Goal: Task Accomplishment & Management: Complete application form

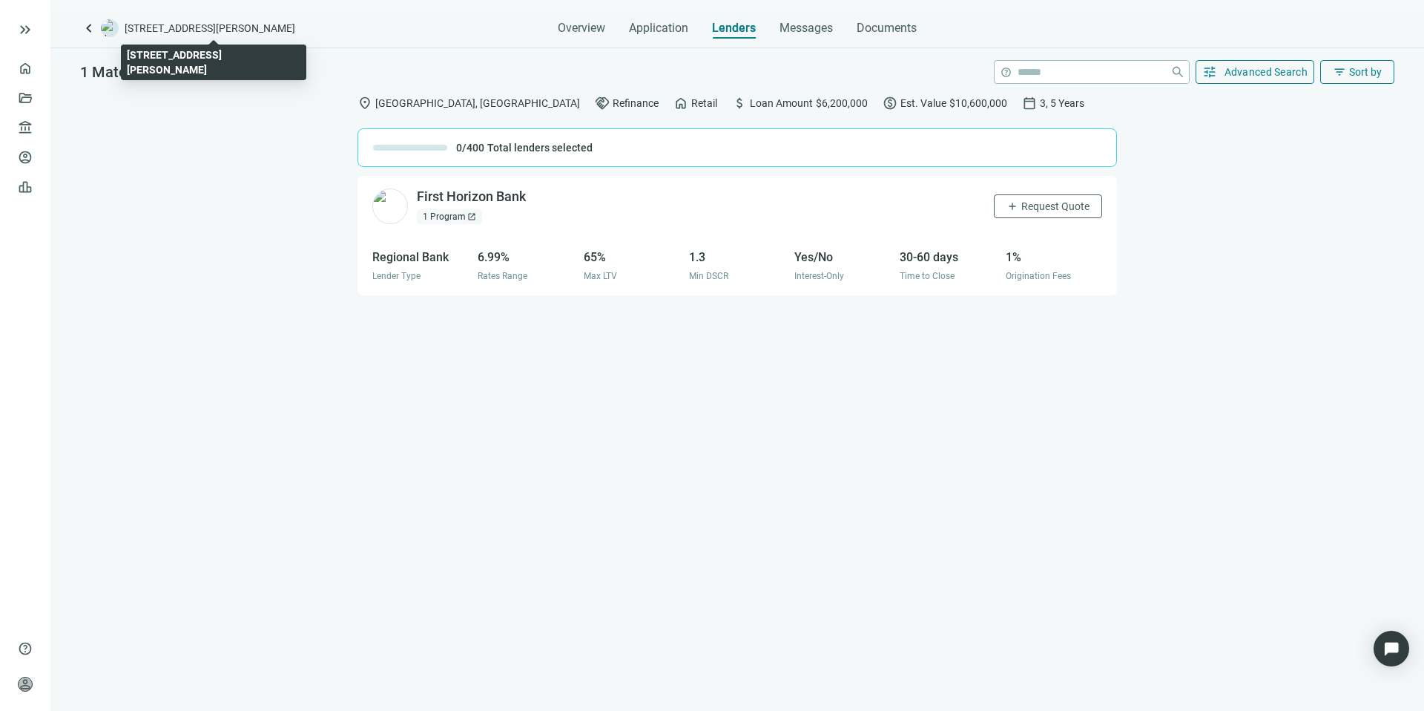
click at [168, 24] on span "[STREET_ADDRESS][PERSON_NAME]" at bounding box center [210, 28] width 171 height 15
click at [88, 24] on span "keyboard_arrow_left" at bounding box center [89, 28] width 18 height 18
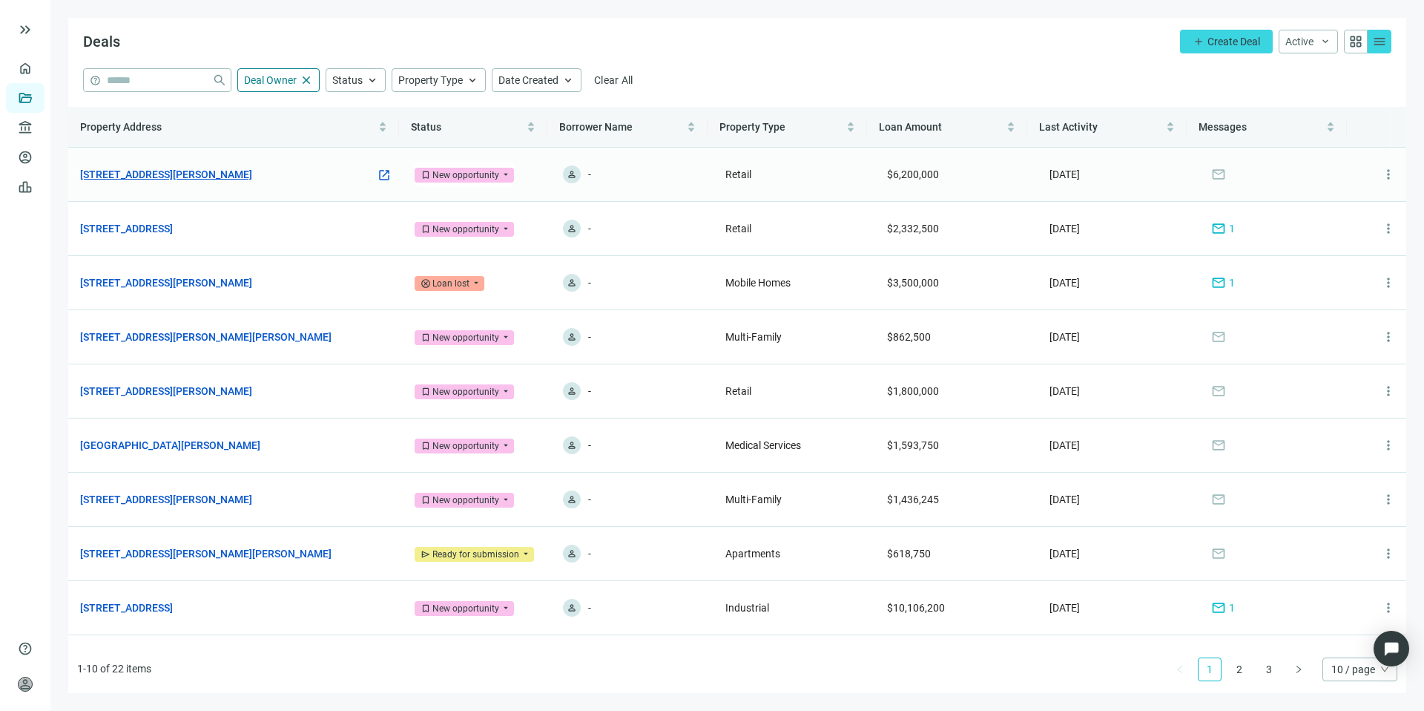
click at [210, 169] on link "[STREET_ADDRESS][PERSON_NAME]" at bounding box center [166, 174] width 172 height 16
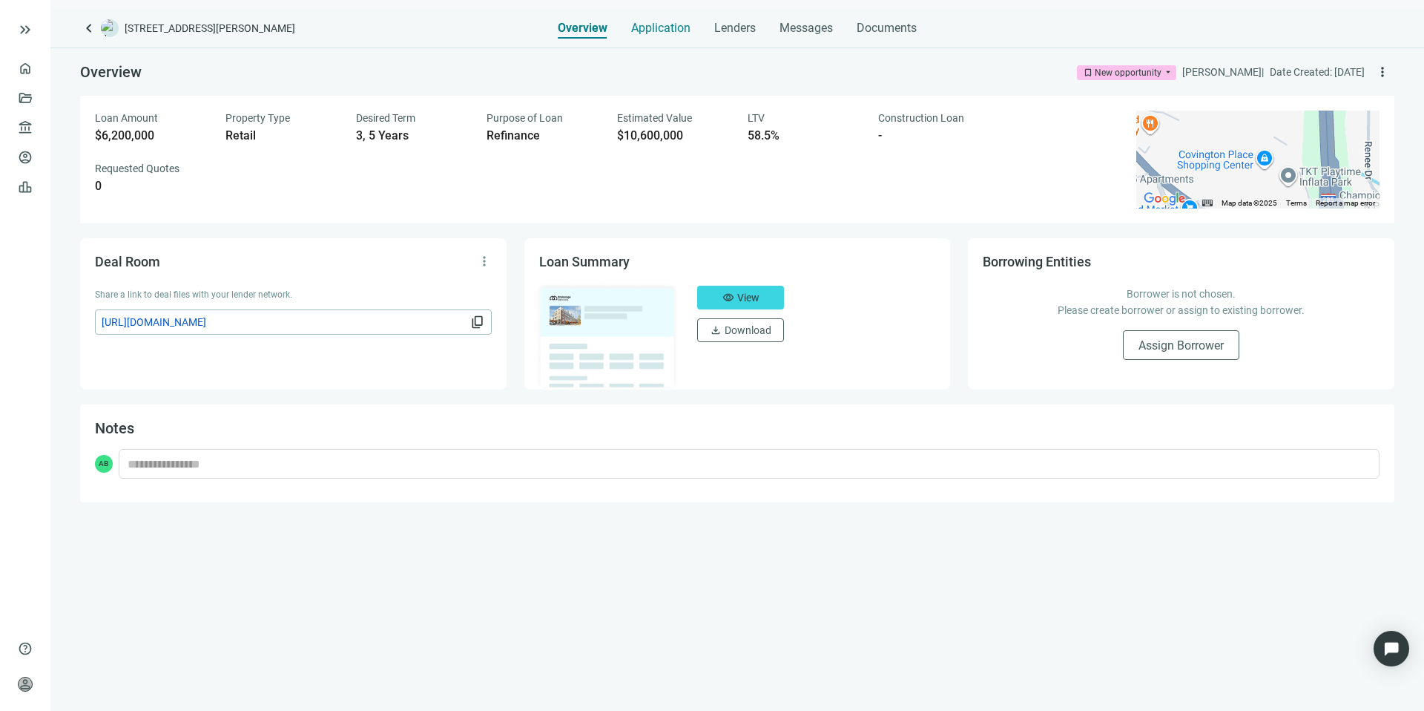
click at [648, 27] on span "Application" at bounding box center [660, 28] width 59 height 15
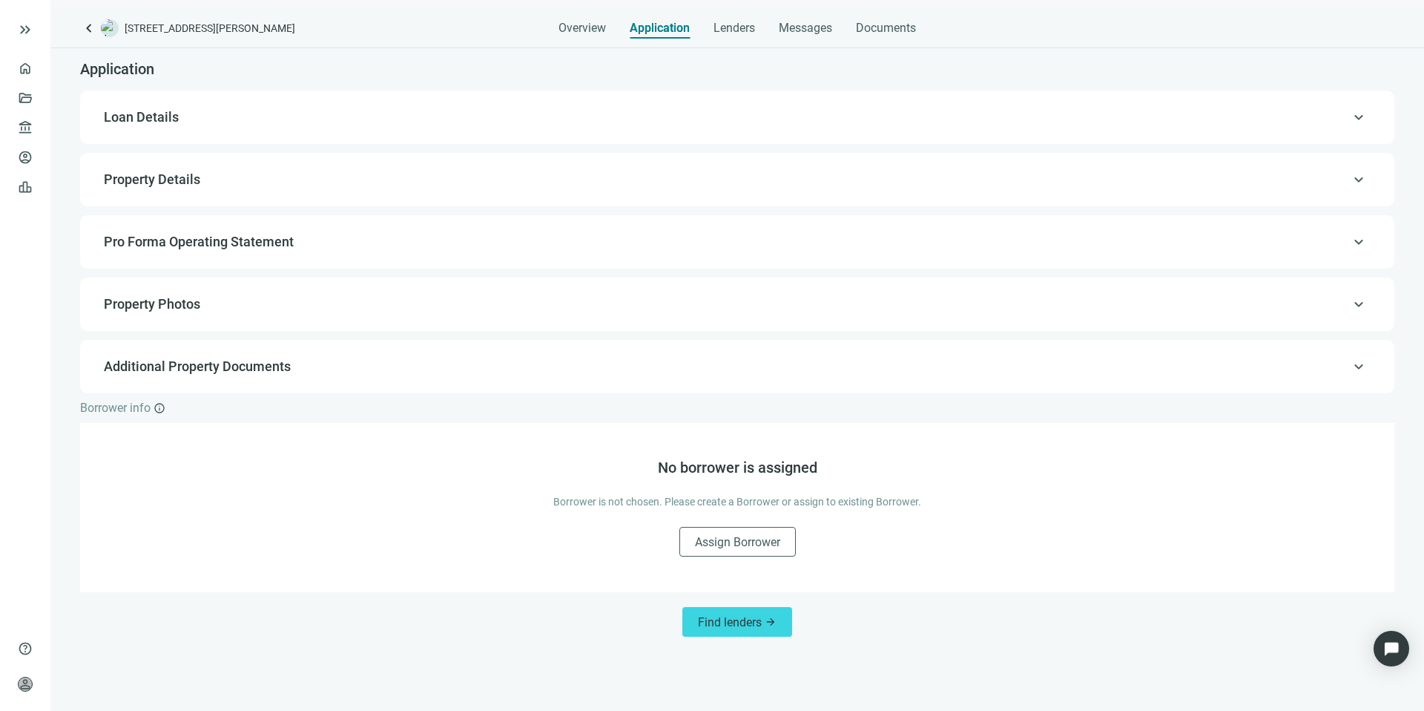
click at [283, 119] on span "Loan Details" at bounding box center [736, 117] width 1264 height 18
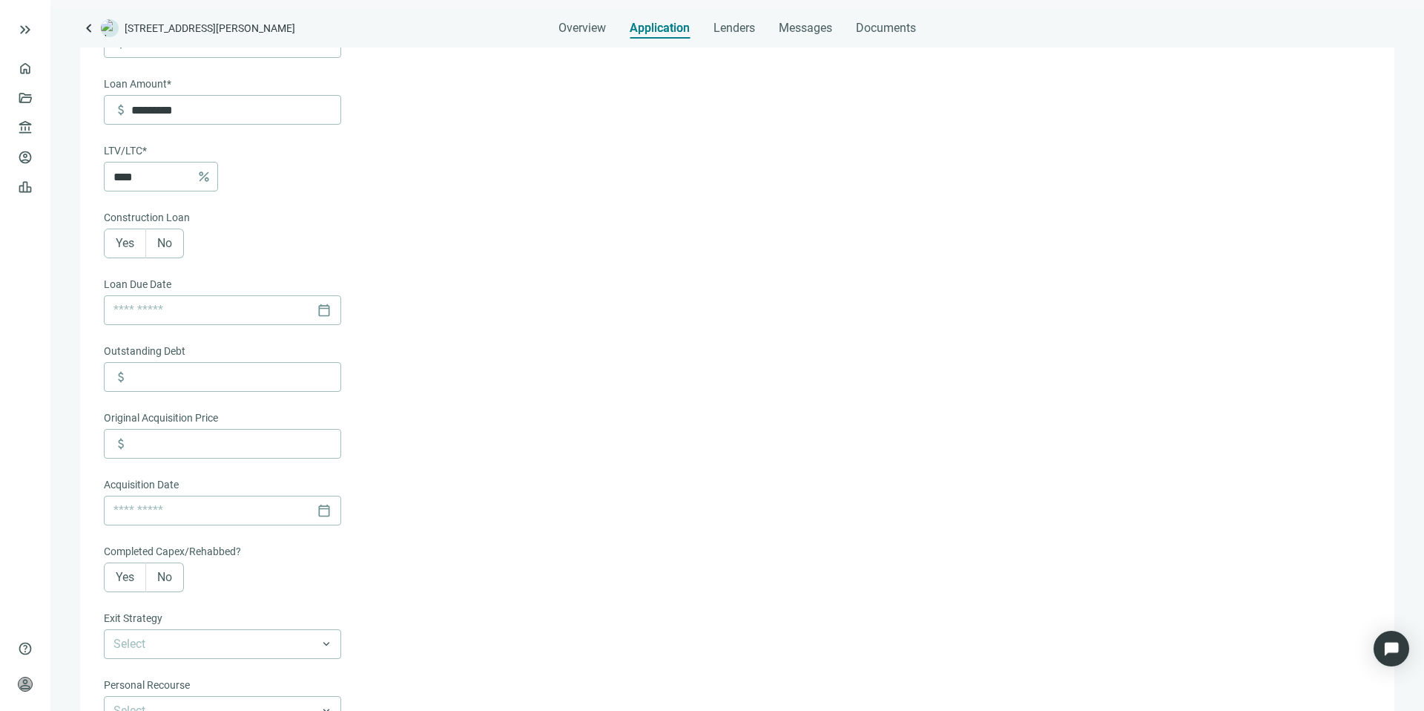
scroll to position [263, 0]
click at [223, 384] on input at bounding box center [235, 376] width 209 height 28
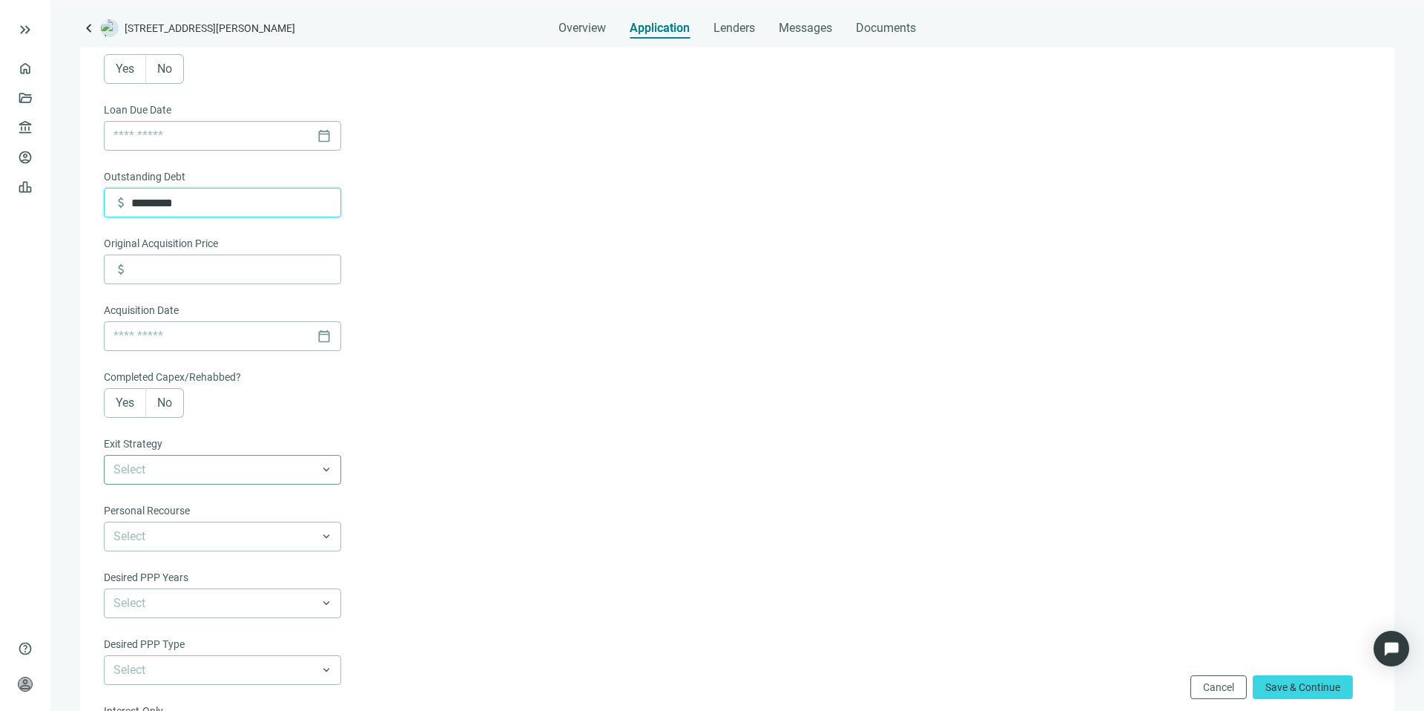
scroll to position [440, 0]
type input "*********"
click at [254, 462] on input "search" at bounding box center [216, 467] width 205 height 28
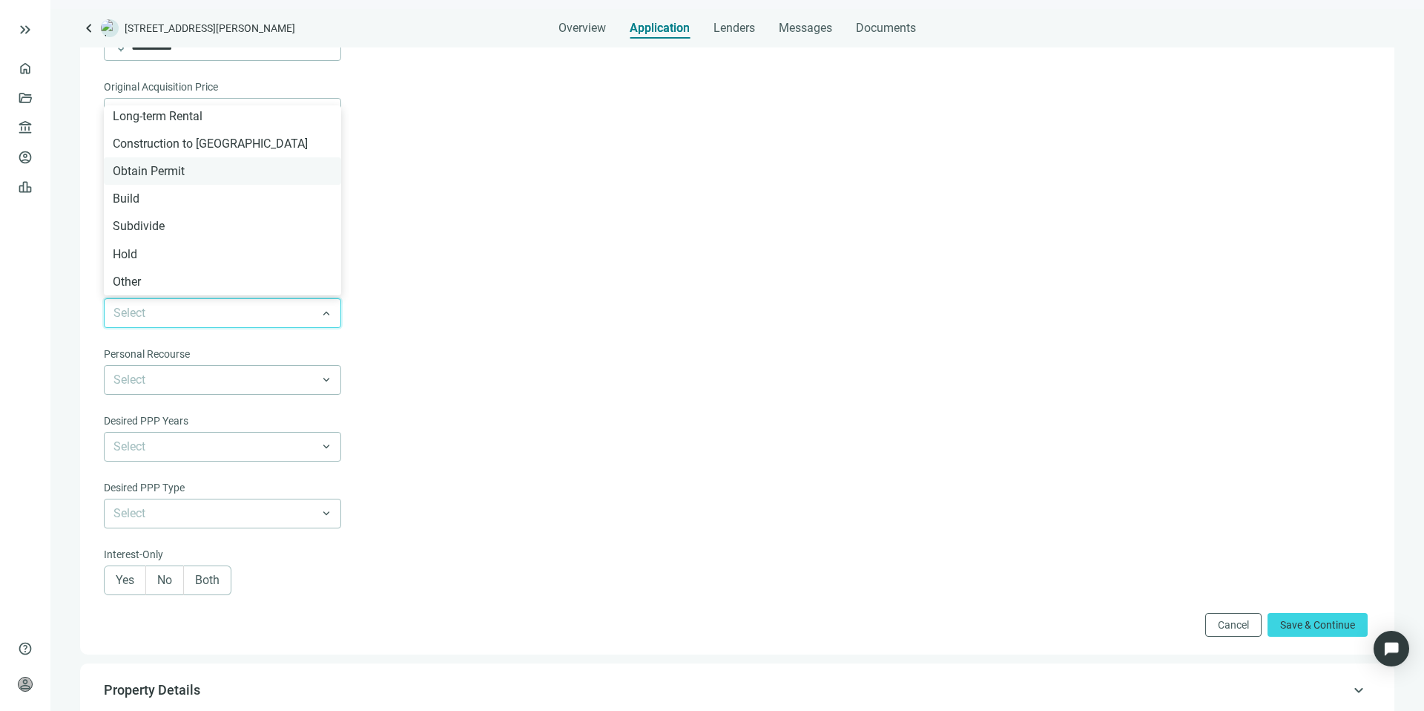
scroll to position [656, 0]
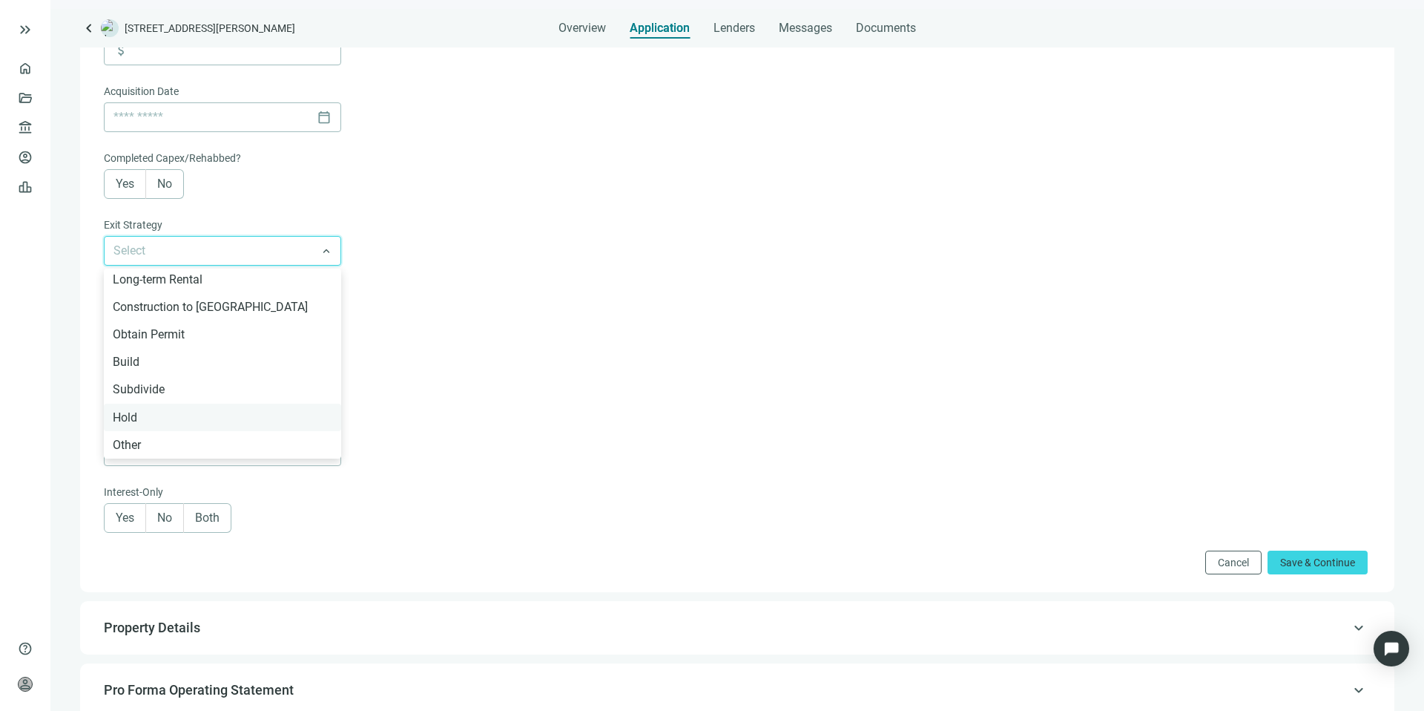
click at [149, 411] on div "Hold" at bounding box center [223, 417] width 220 height 19
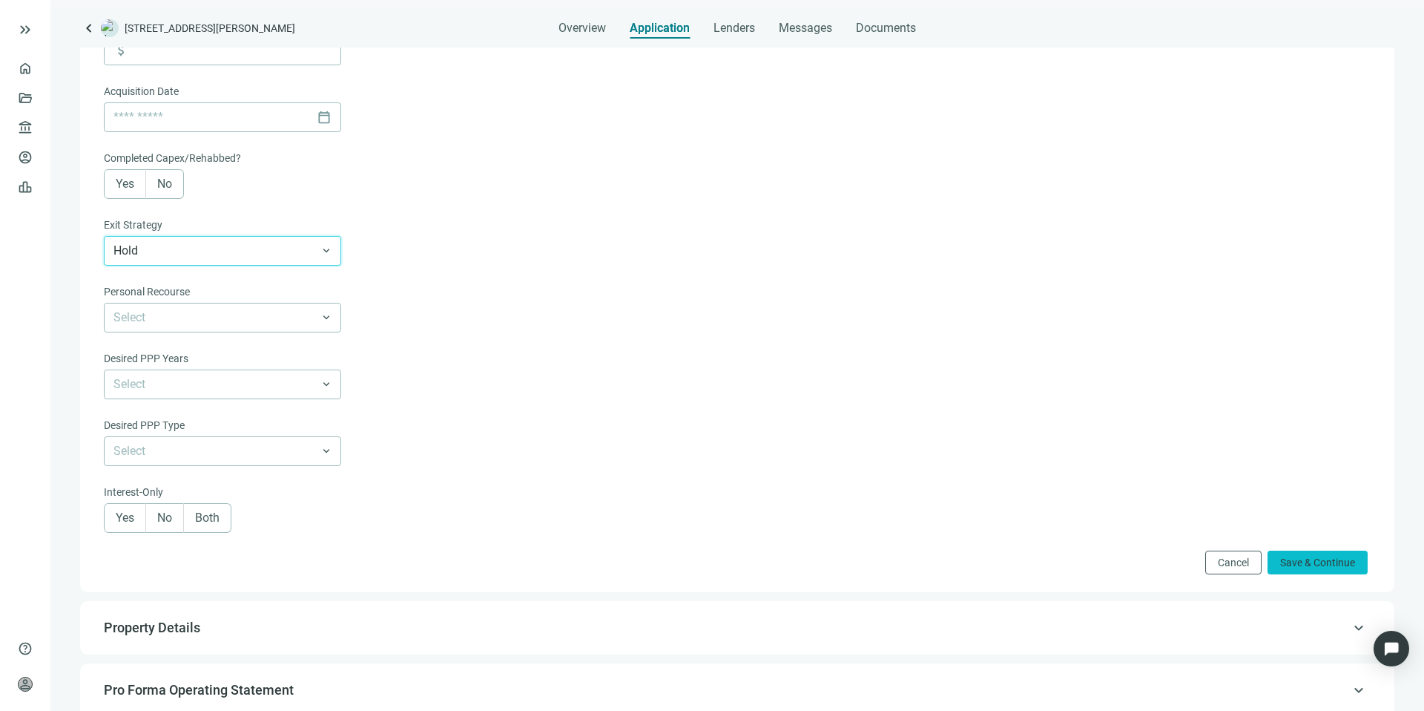
click at [1290, 568] on span "Save & Continue" at bounding box center [1318, 562] width 75 height 12
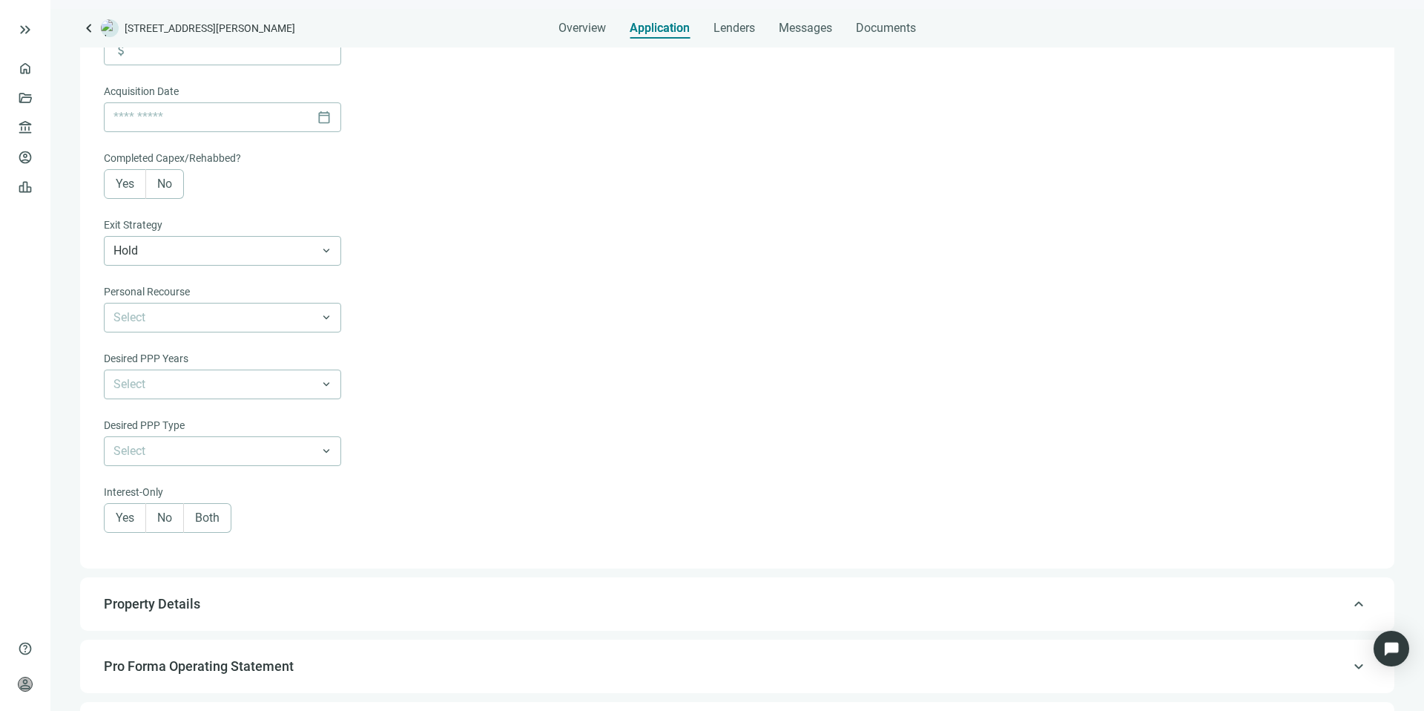
type input "*******"
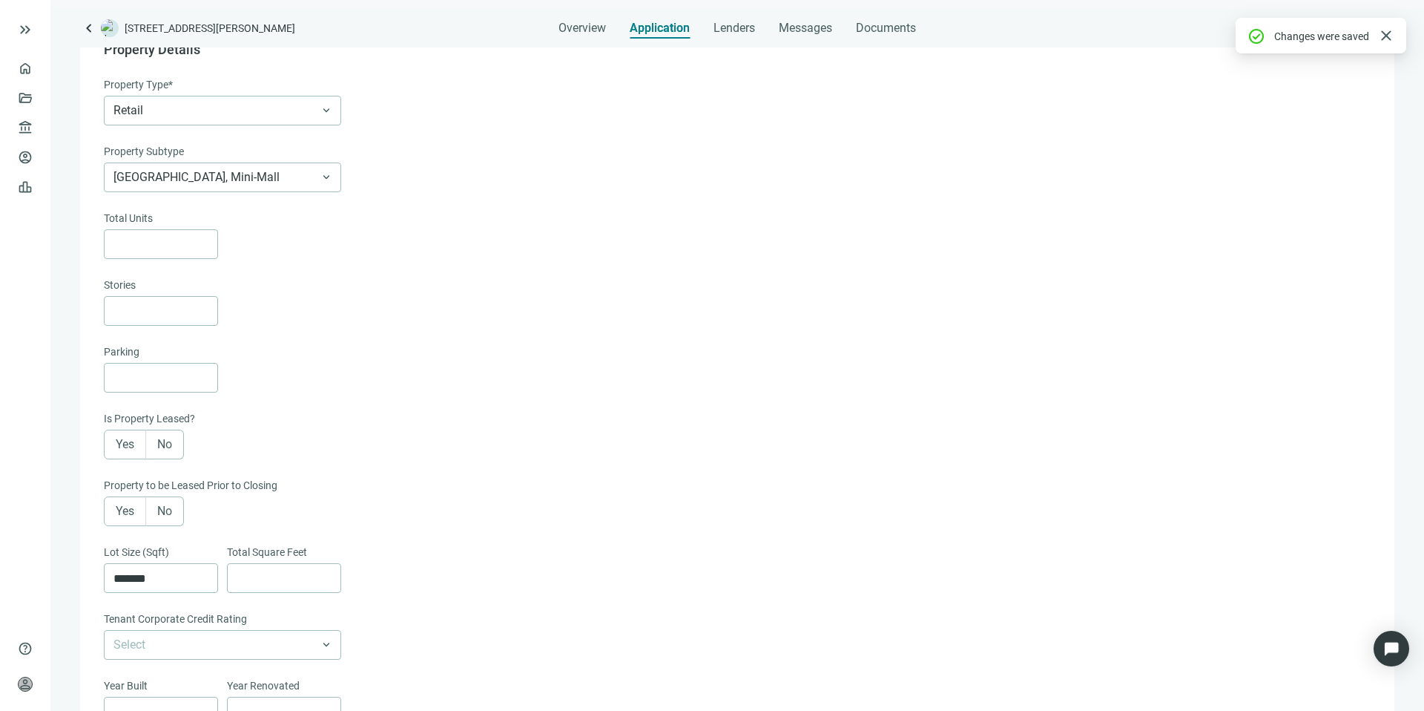
scroll to position [105, 0]
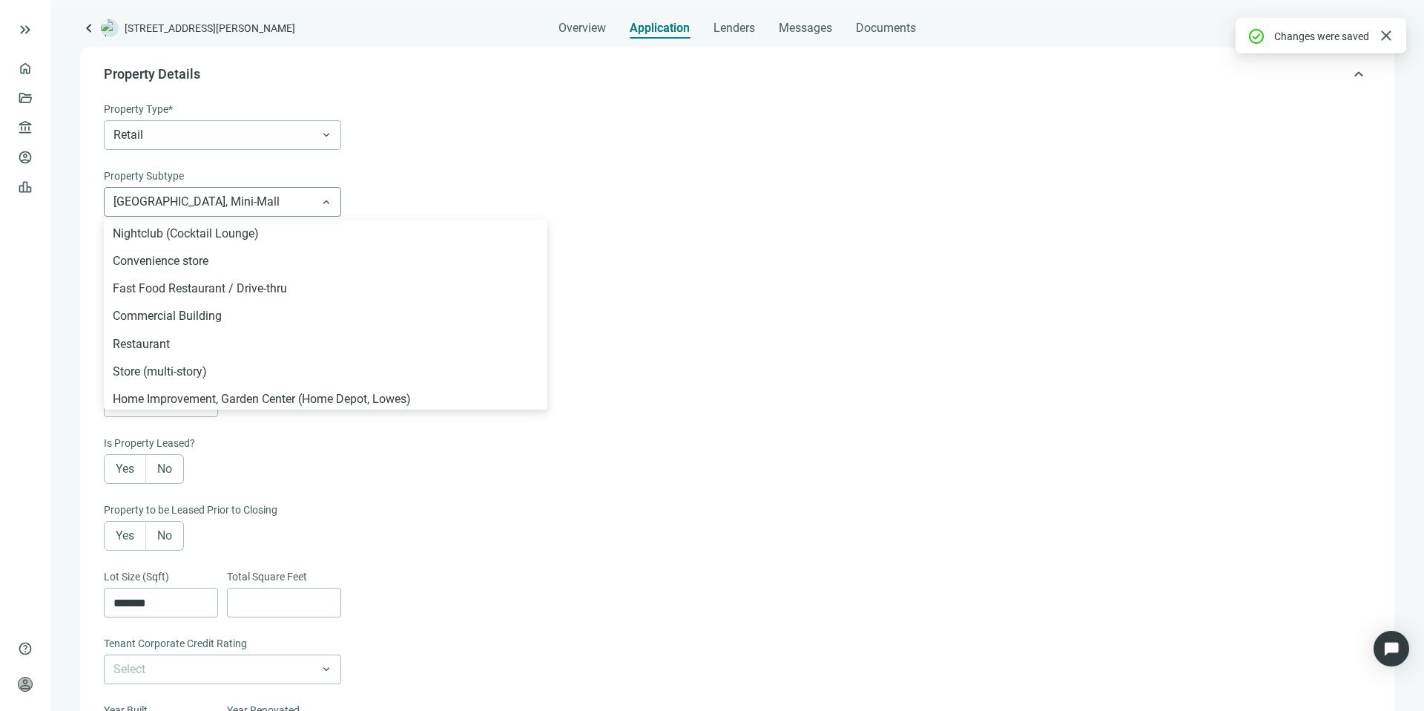
click at [248, 190] on span "[GEOGRAPHIC_DATA], Mini-Mall" at bounding box center [223, 202] width 218 height 28
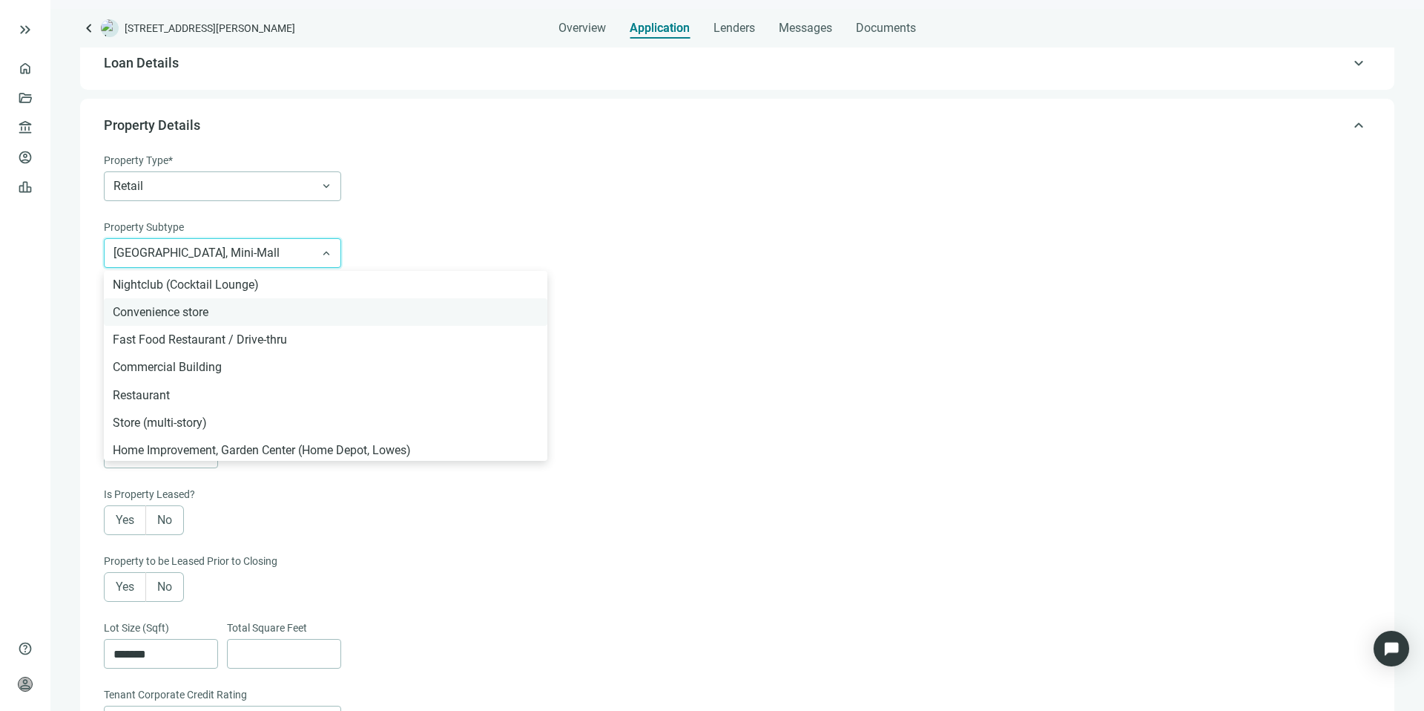
scroll to position [0, 0]
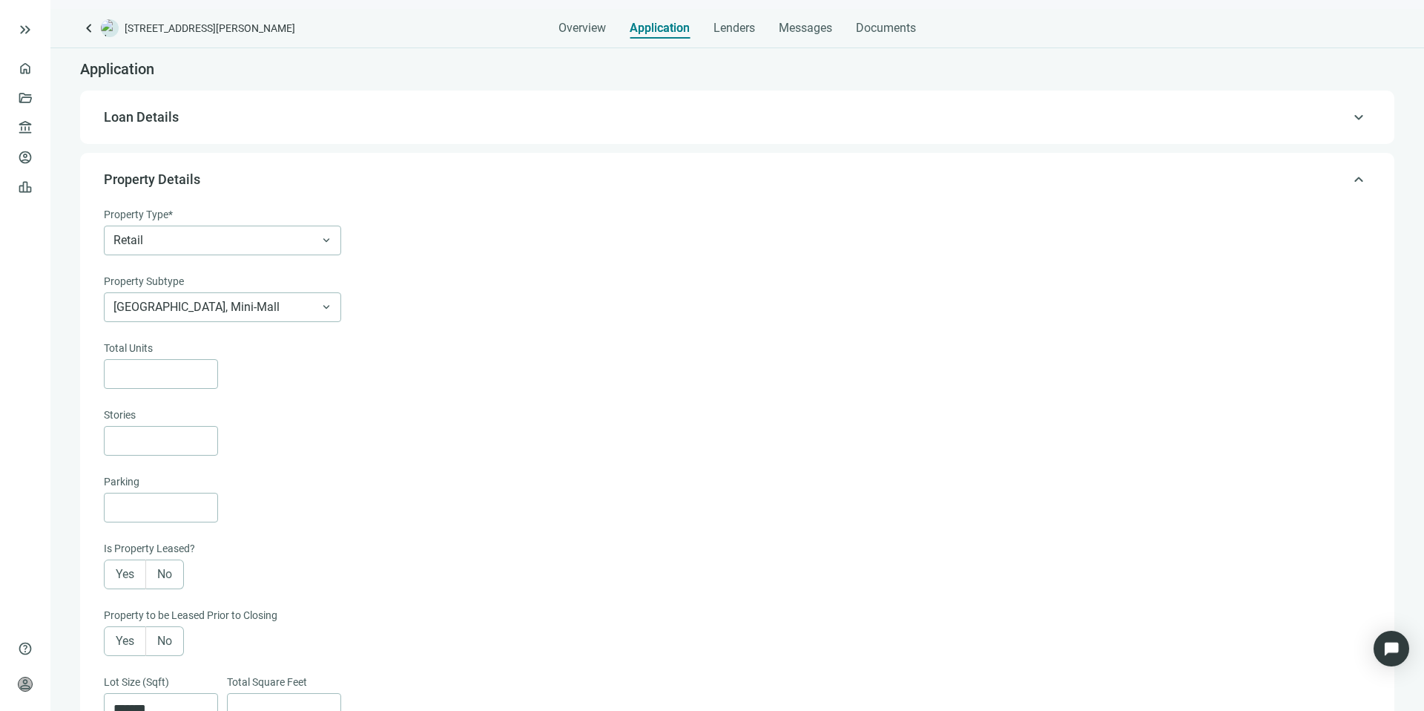
click at [604, 217] on div "Property Type*" at bounding box center [736, 215] width 1264 height 19
click at [743, 24] on span "Lenders" at bounding box center [735, 28] width 42 height 15
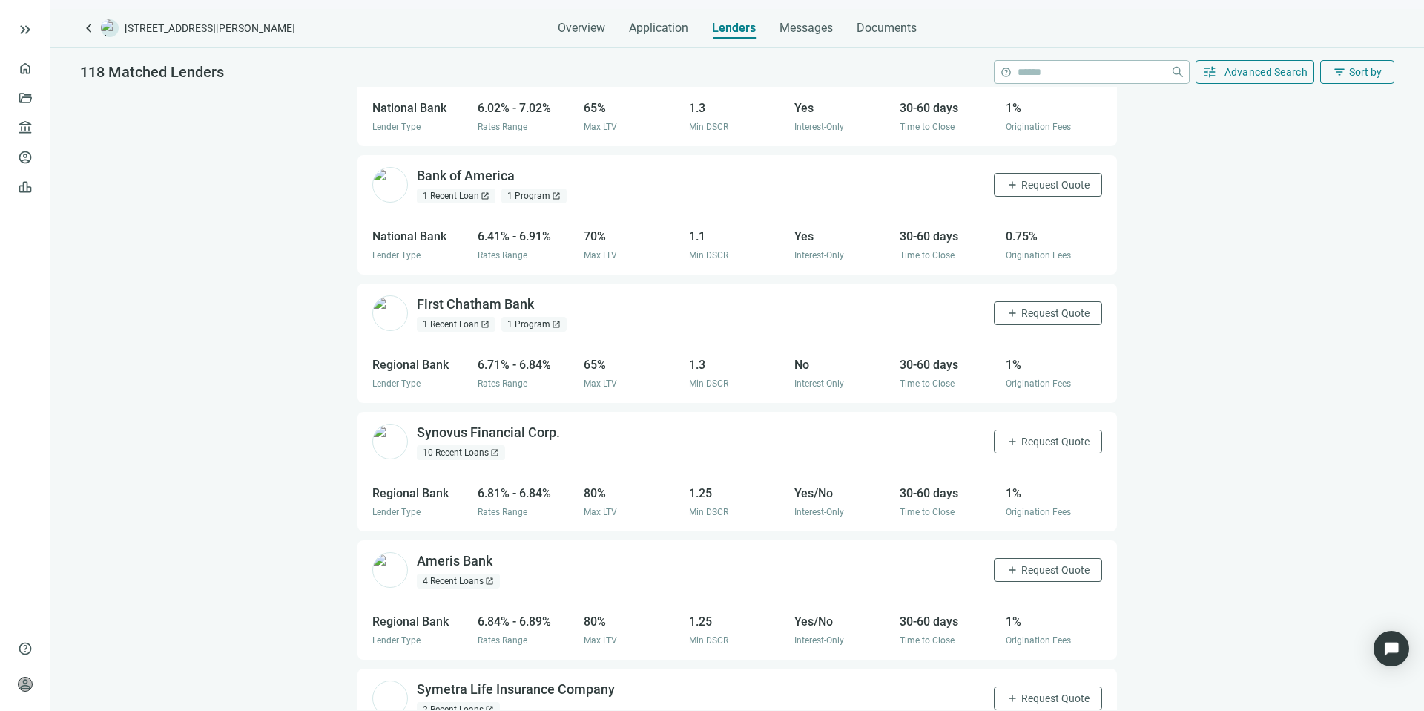
scroll to position [157, 0]
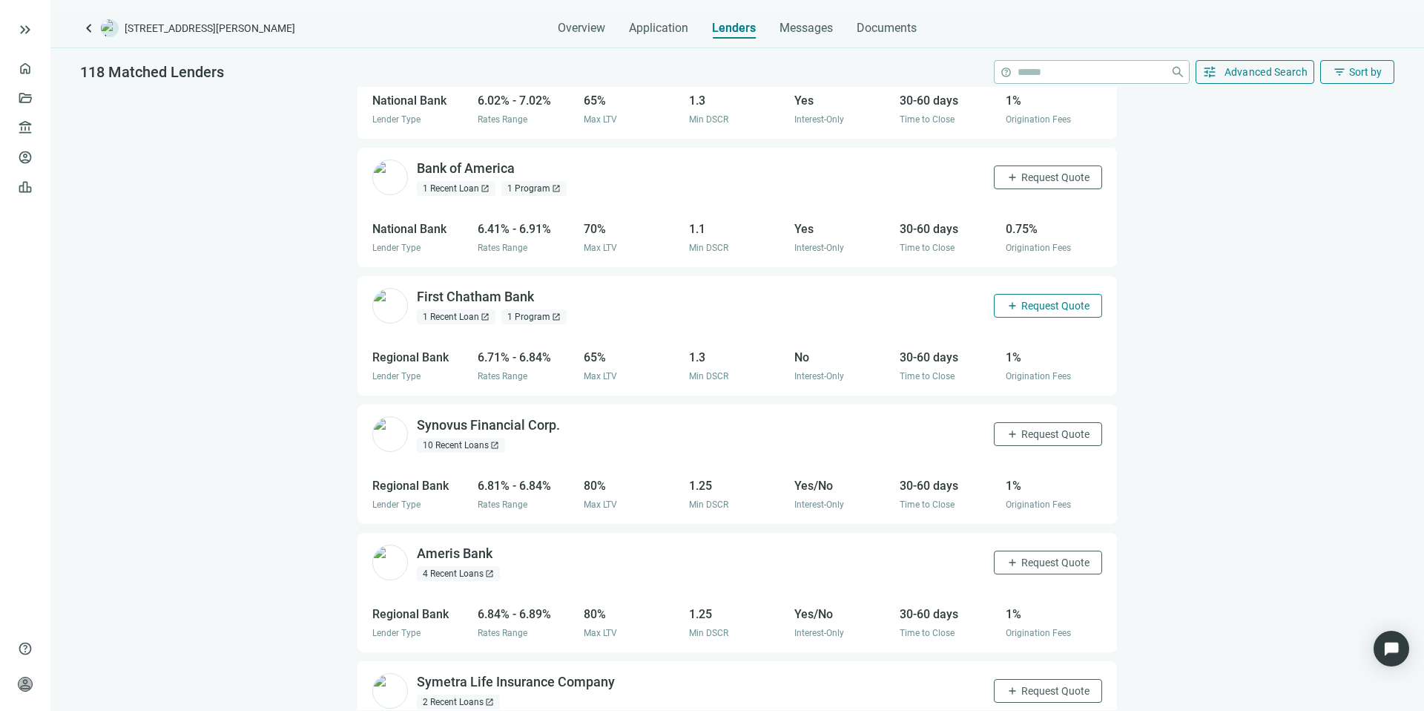
click at [1038, 306] on span "Request Quote" at bounding box center [1056, 306] width 68 height 12
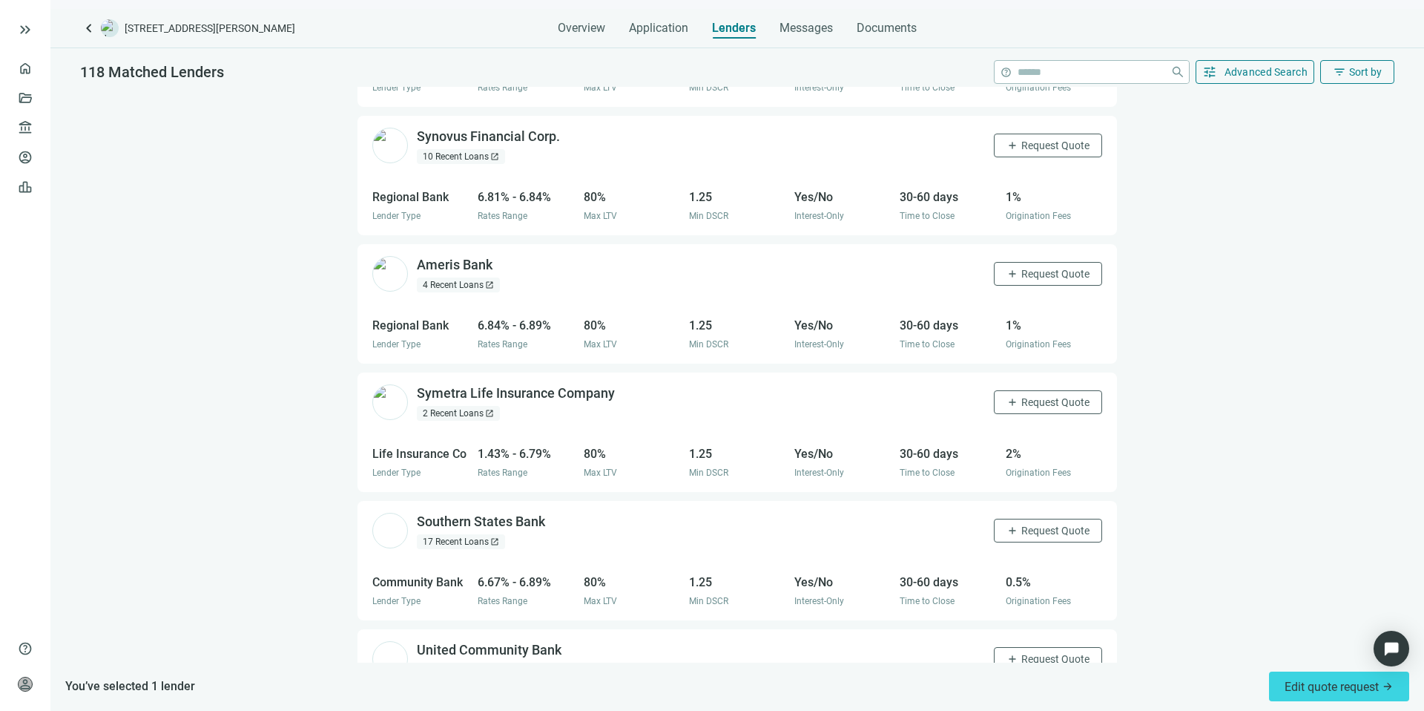
scroll to position [476, 0]
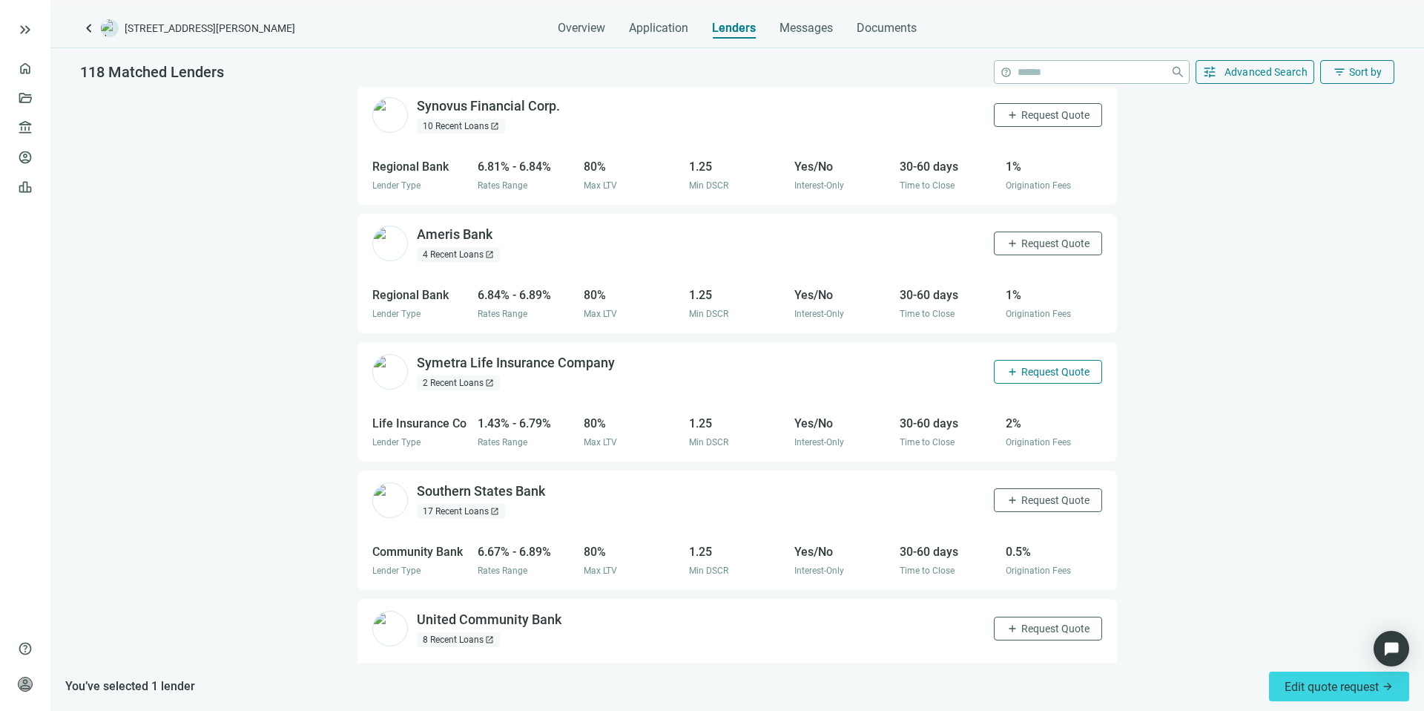
click at [1022, 367] on span "Request Quote" at bounding box center [1056, 372] width 68 height 12
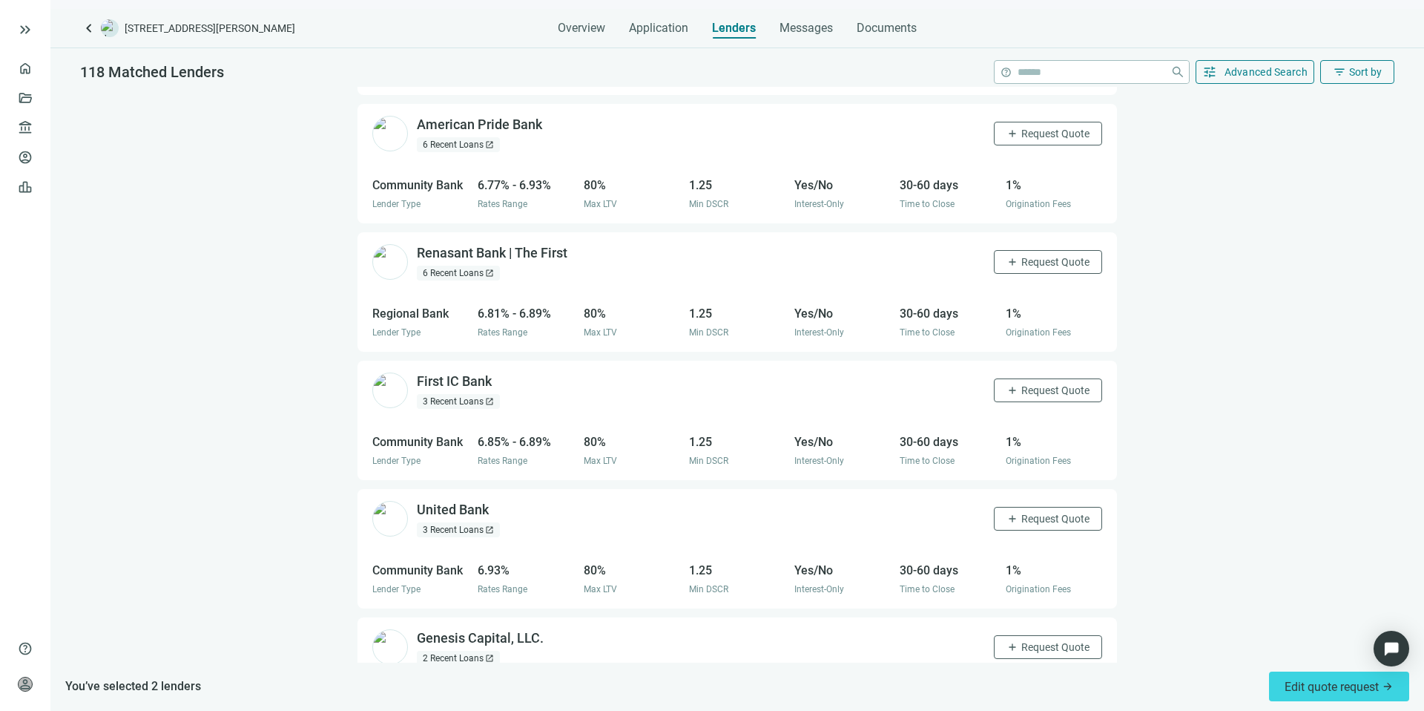
scroll to position [1292, 0]
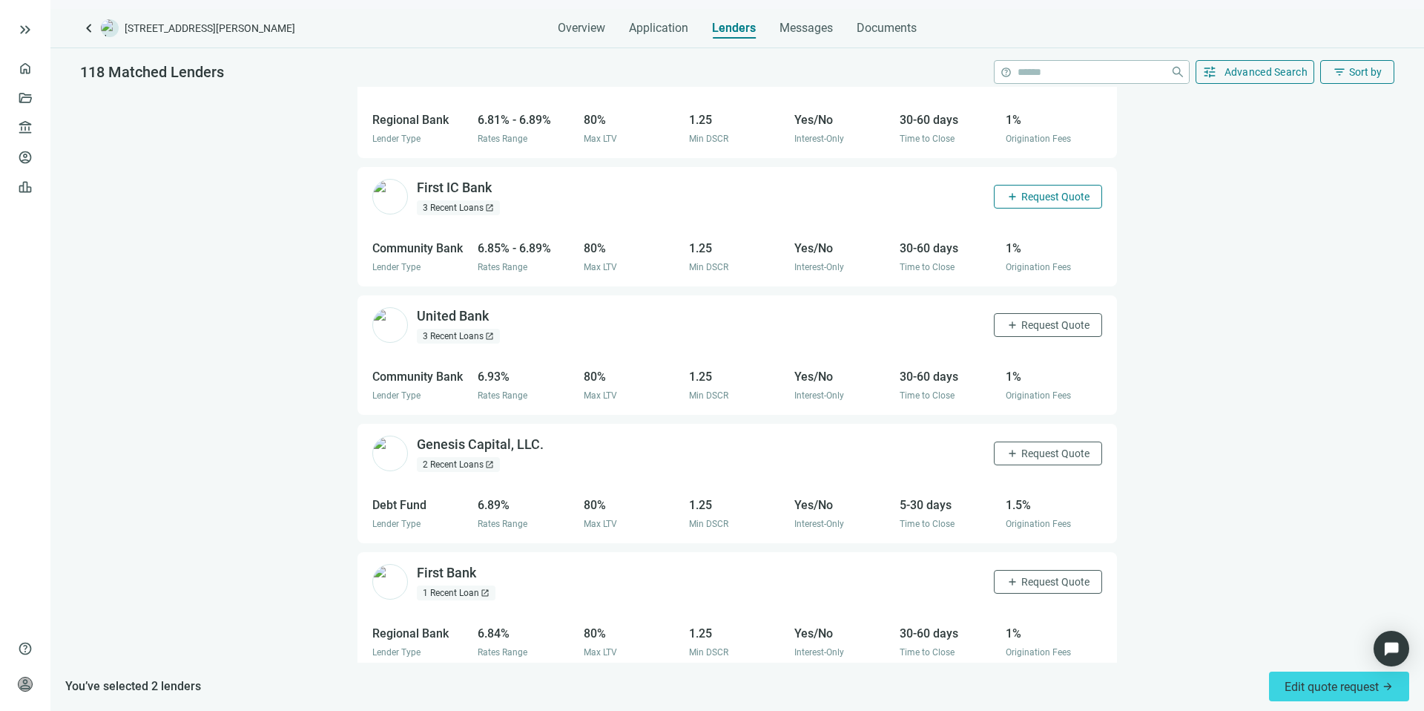
click at [1046, 200] on span "Request Quote" at bounding box center [1056, 197] width 68 height 12
click at [1022, 321] on span "Request Quote" at bounding box center [1056, 325] width 68 height 12
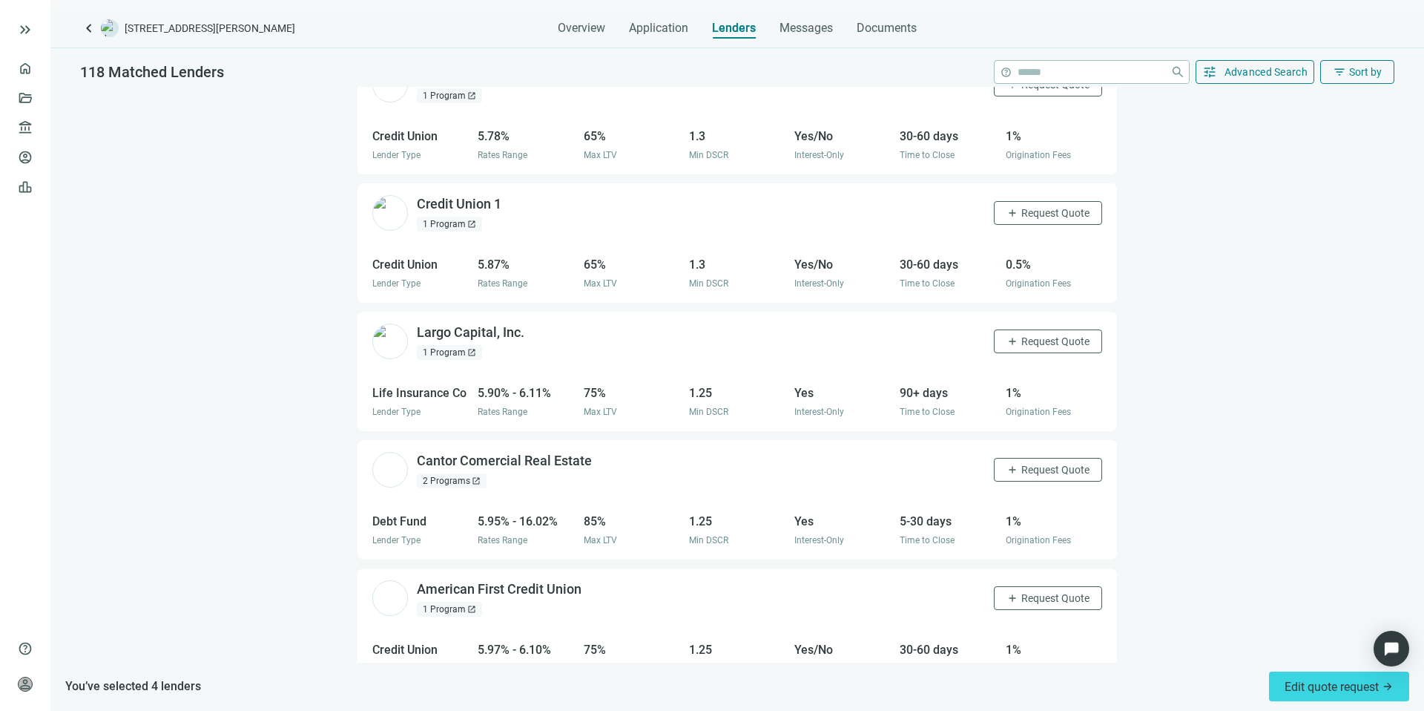
scroll to position [2840, 0]
